Goal: Information Seeking & Learning: Learn about a topic

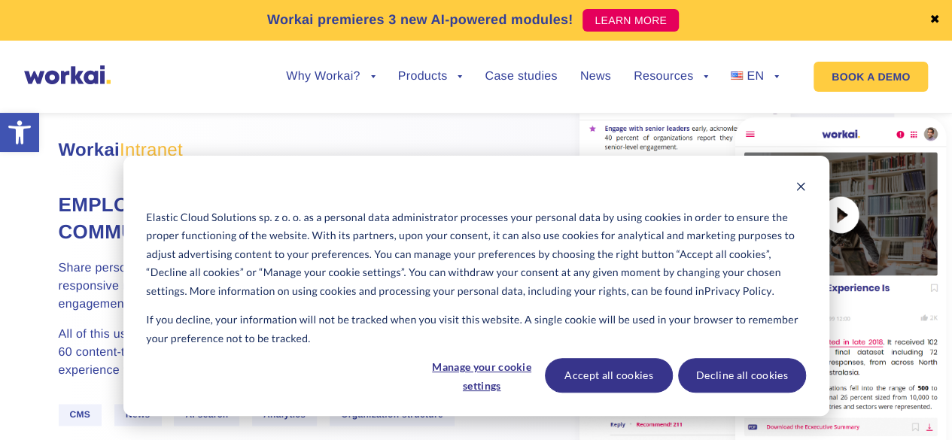
scroll to position [903, 0]
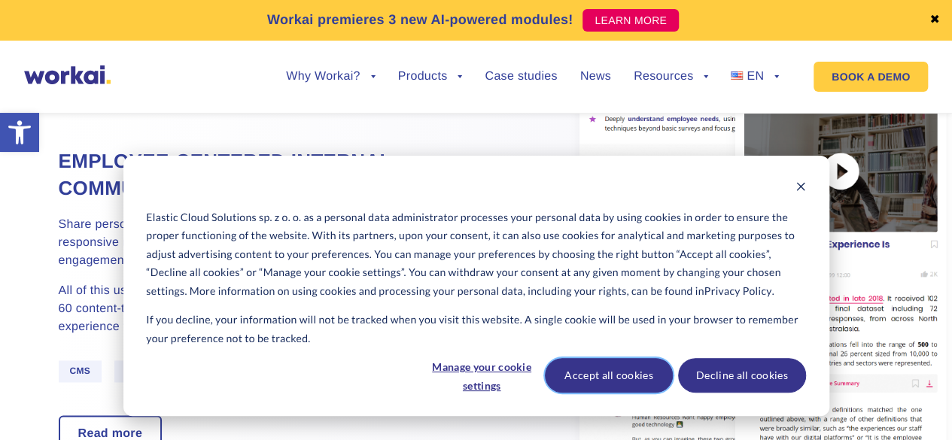
click at [587, 373] on button "Accept all cookies" at bounding box center [609, 375] width 128 height 35
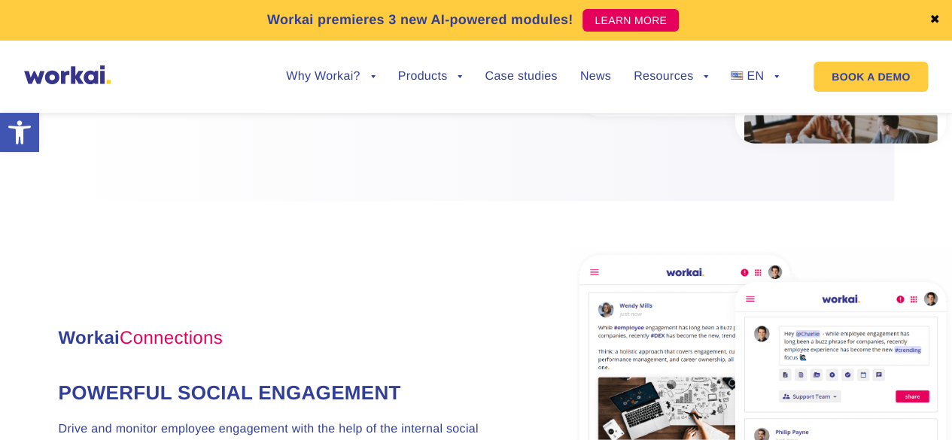
scroll to position [1280, 0]
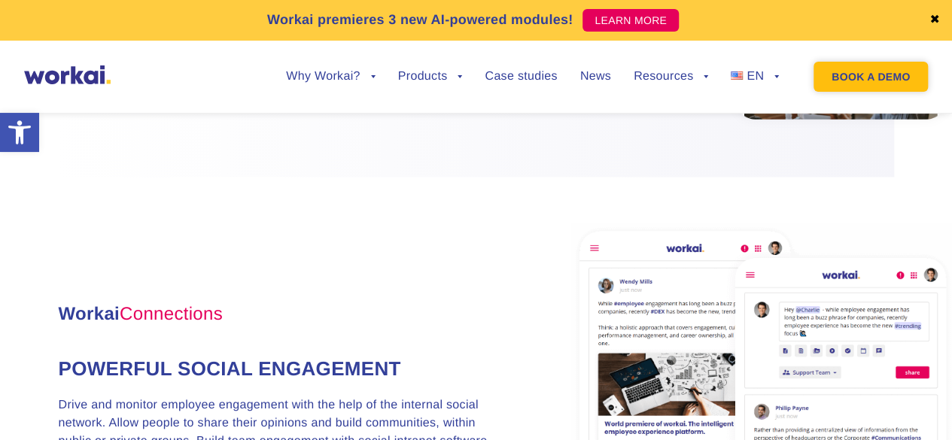
click at [887, 78] on link "BOOK A DEMO" at bounding box center [871, 77] width 114 height 30
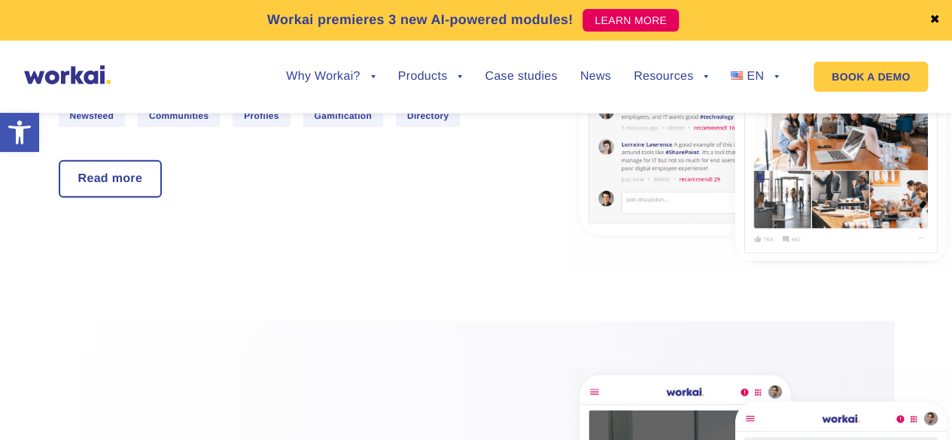
scroll to position [1807, 0]
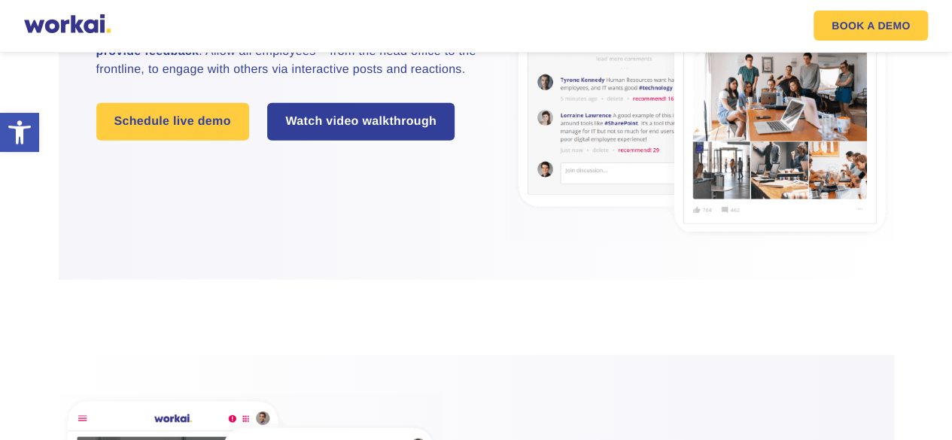
scroll to position [1790, 0]
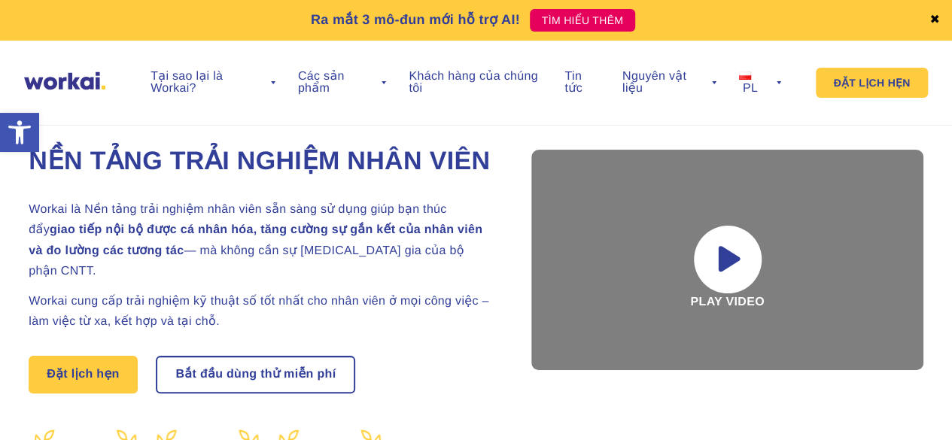
click at [507, 118] on div "Ra mắt 3 mô-đun mới hỗ trợ AI! TÌM HIỂU THÊM ✖ Tại sao lại là Workai? mặt sau T…" at bounding box center [476, 63] width 952 height 126
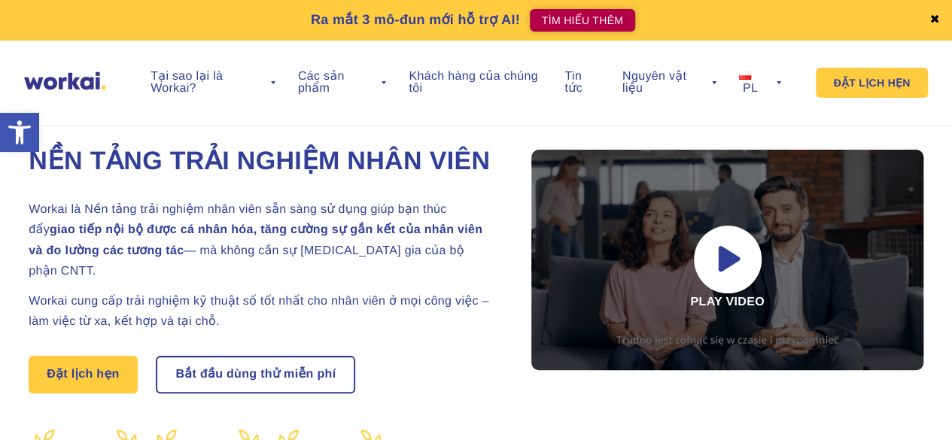
click at [577, 27] on link "TÌM HIỂU THÊM" at bounding box center [582, 20] width 105 height 23
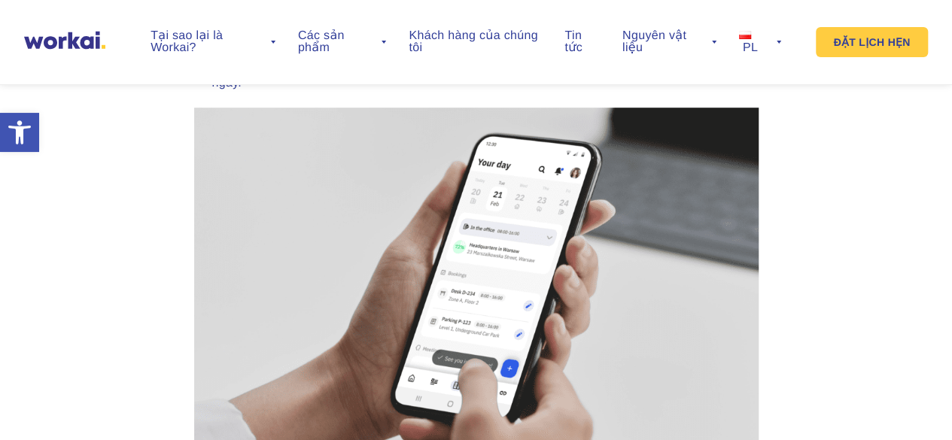
scroll to position [3388, 0]
